Goal: Task Accomplishment & Management: Manage account settings

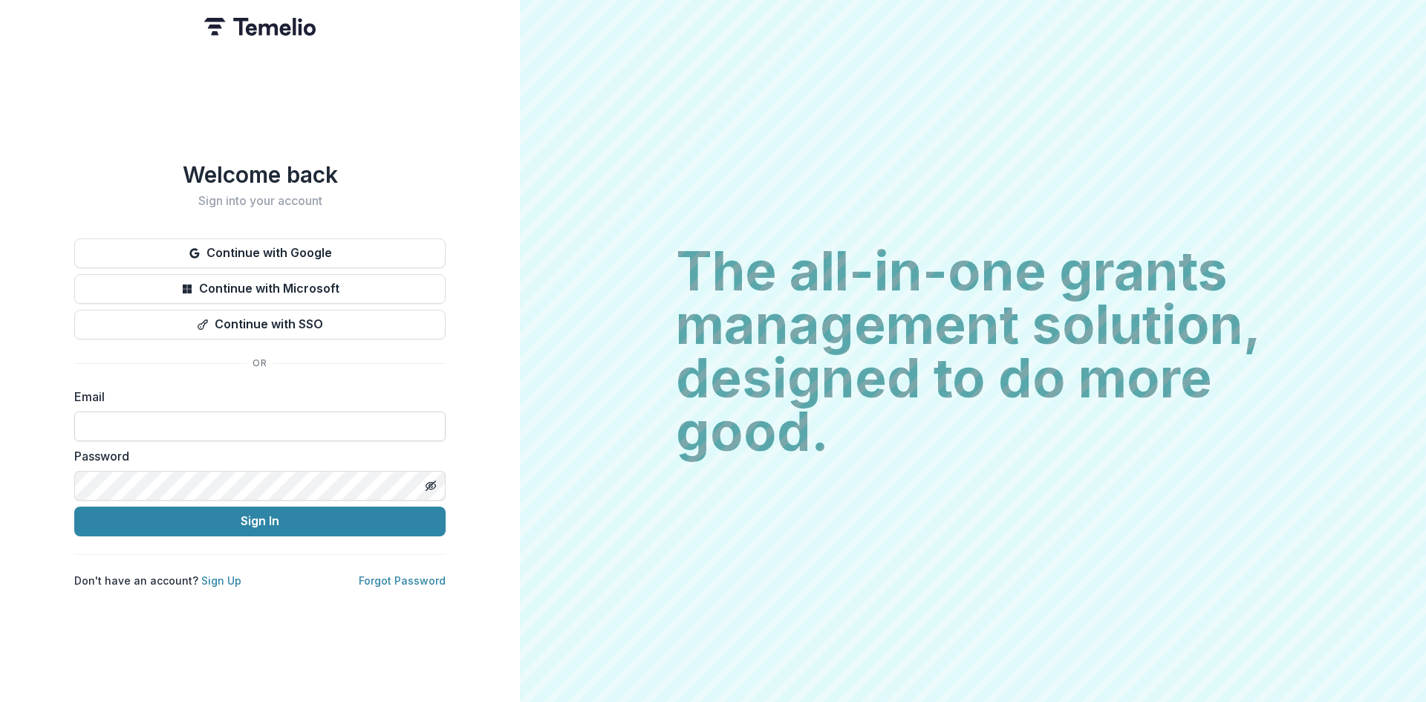
click at [236, 421] on input at bounding box center [259, 426] width 371 height 30
type input "**********"
click at [74, 507] on button "Sign In" at bounding box center [259, 522] width 371 height 30
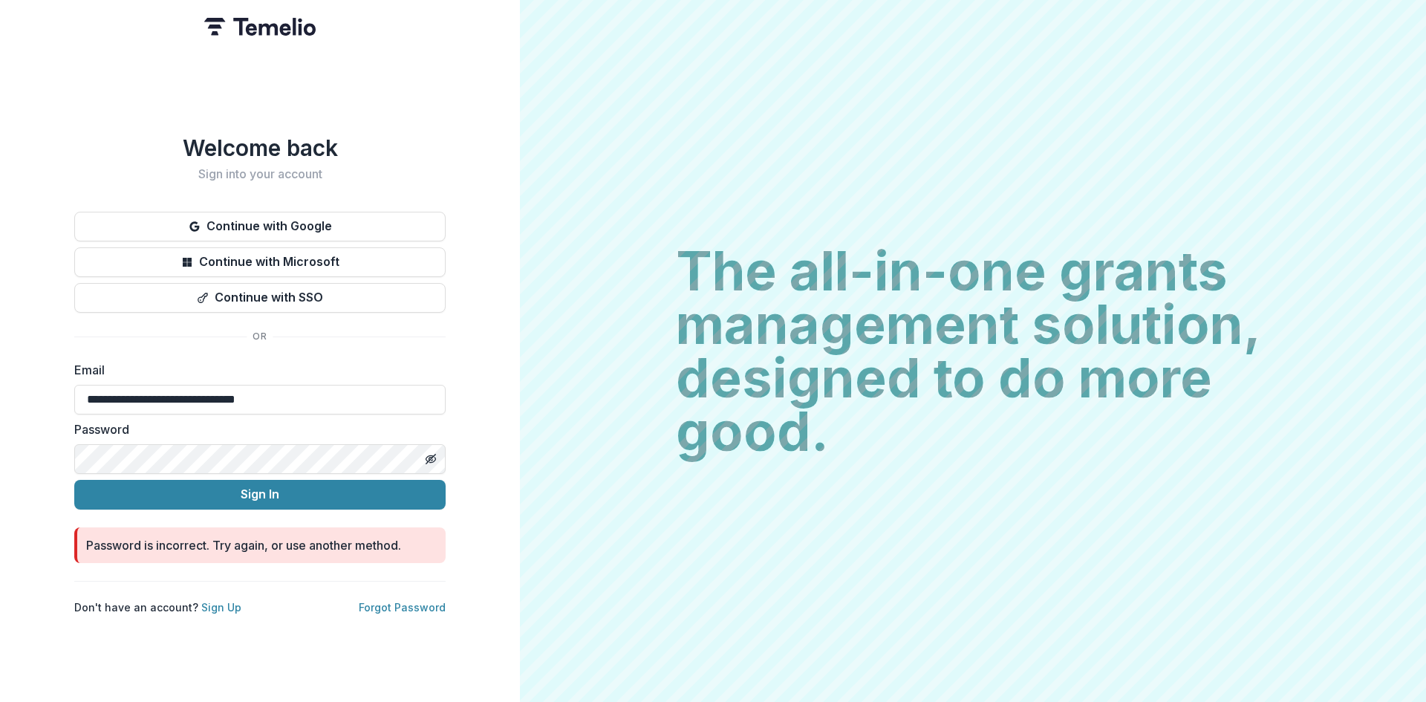
click at [74, 480] on button "Sign In" at bounding box center [259, 495] width 371 height 30
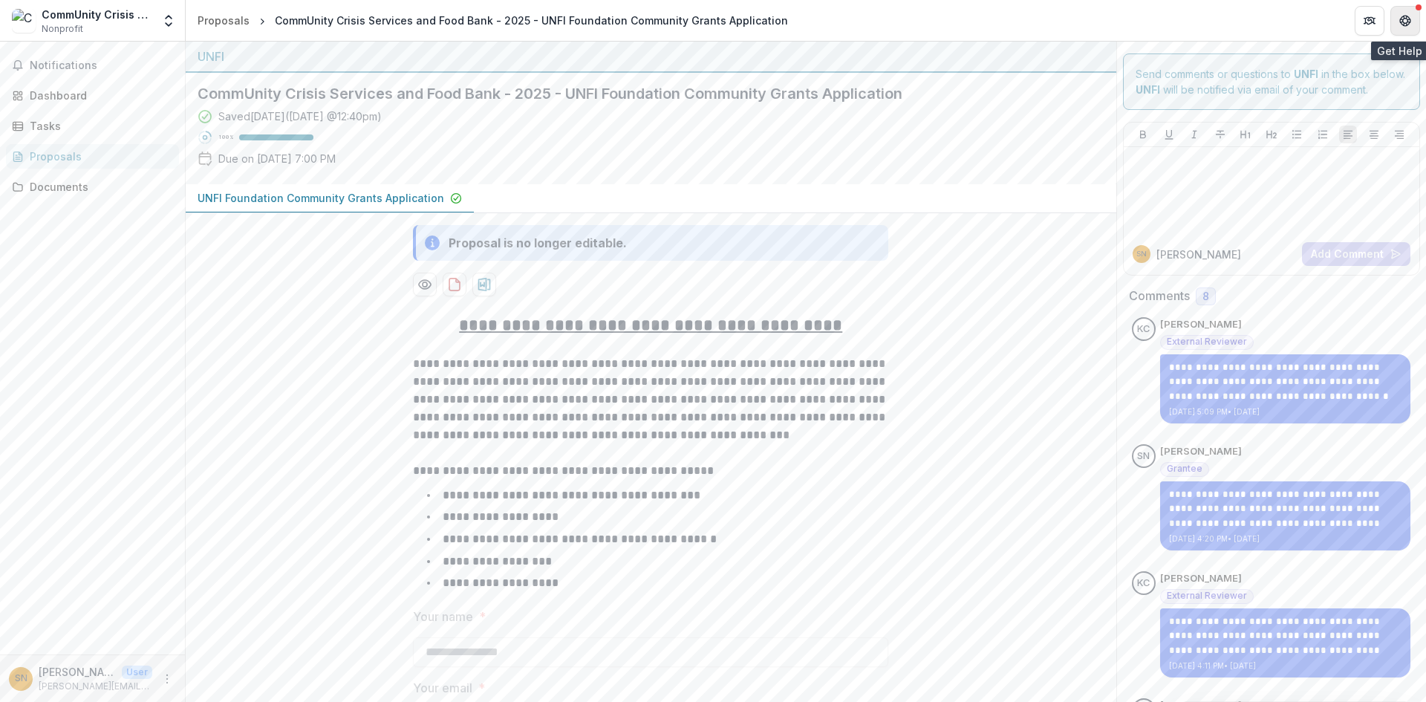
click at [1408, 16] on icon "Get Help" at bounding box center [1408, 17] width 3 height 3
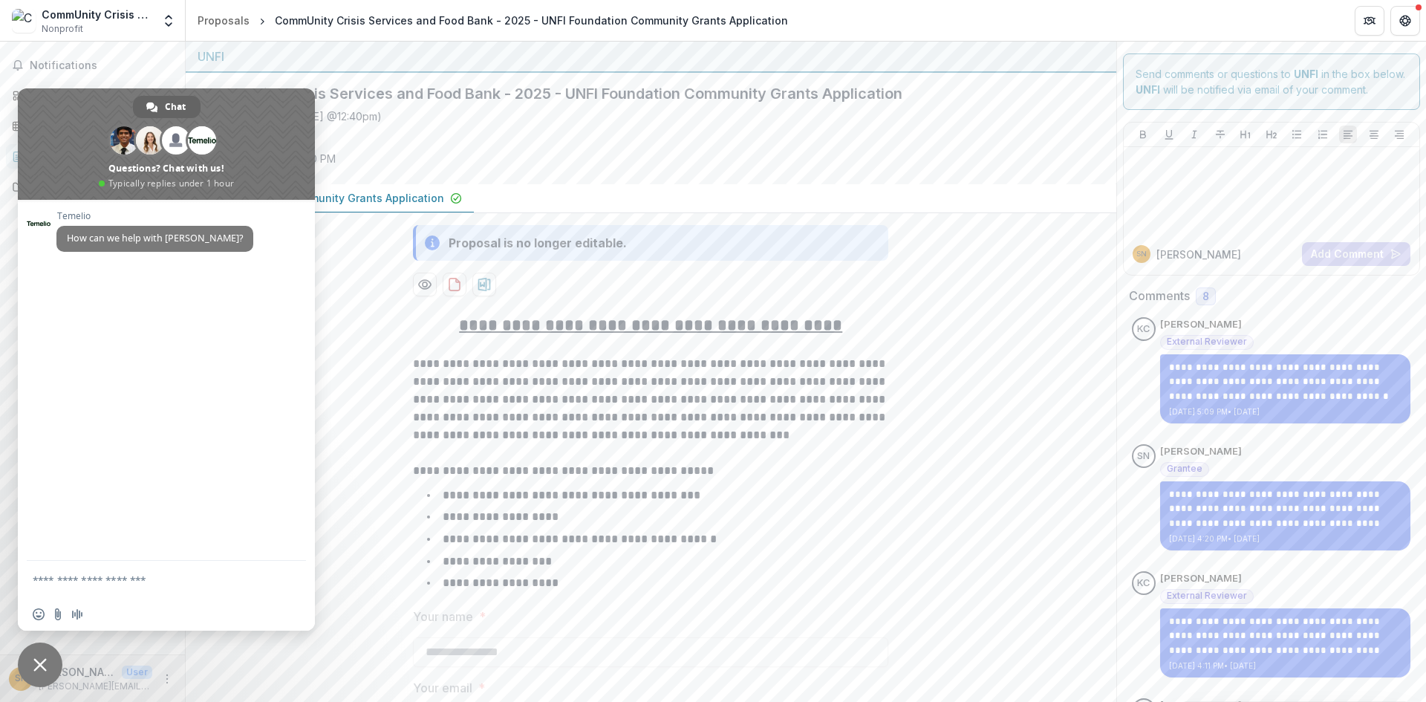
click at [986, 31] on header "Proposals CommUnity Crisis Services and Food Bank - 2025 - UNFI Foundation Comm…" at bounding box center [806, 20] width 1240 height 41
click at [36, 663] on span "Close chat" at bounding box center [39, 664] width 13 height 13
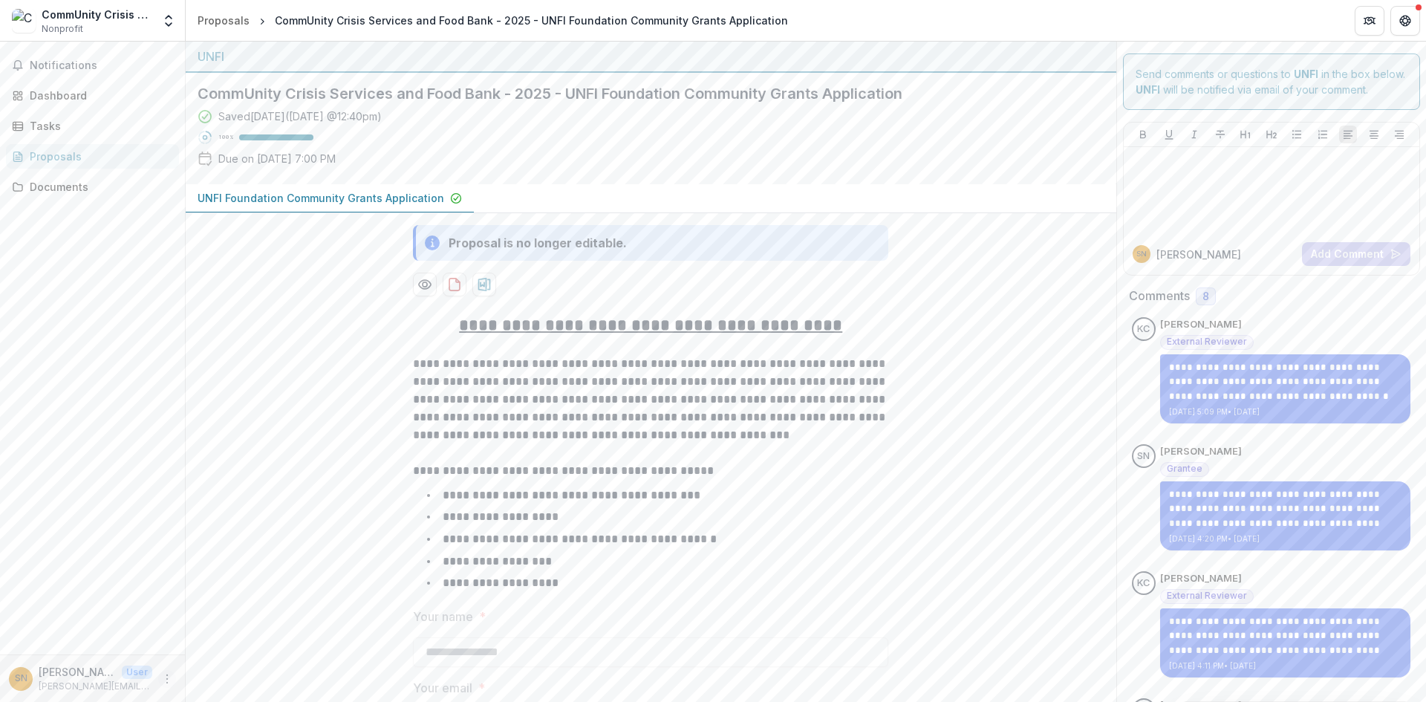
click at [171, 680] on icon "More" at bounding box center [167, 679] width 12 height 12
click at [206, 668] on icon "button" at bounding box center [201, 672] width 12 height 12
